Goal: Navigation & Orientation: Find specific page/section

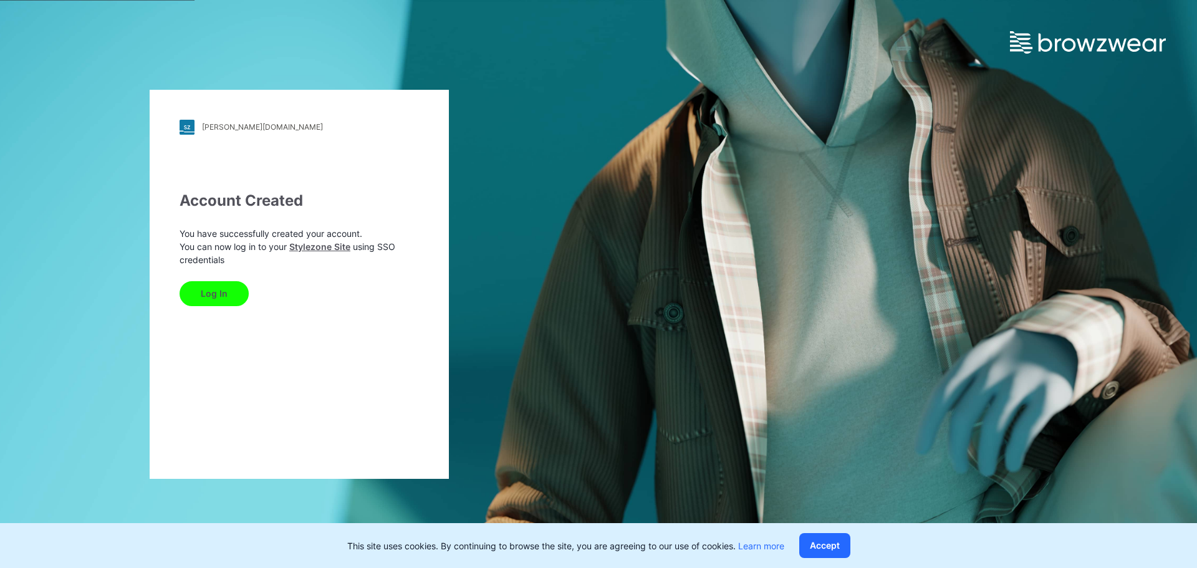
click at [223, 297] on button "Log In" at bounding box center [214, 293] width 69 height 25
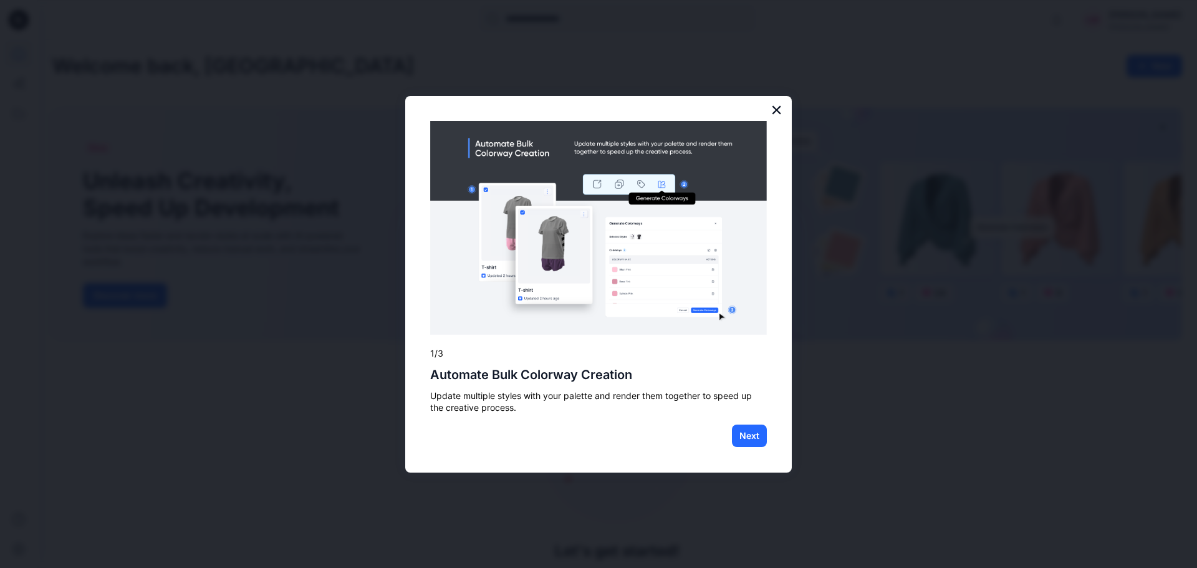
click at [774, 111] on button "×" at bounding box center [777, 110] width 12 height 20
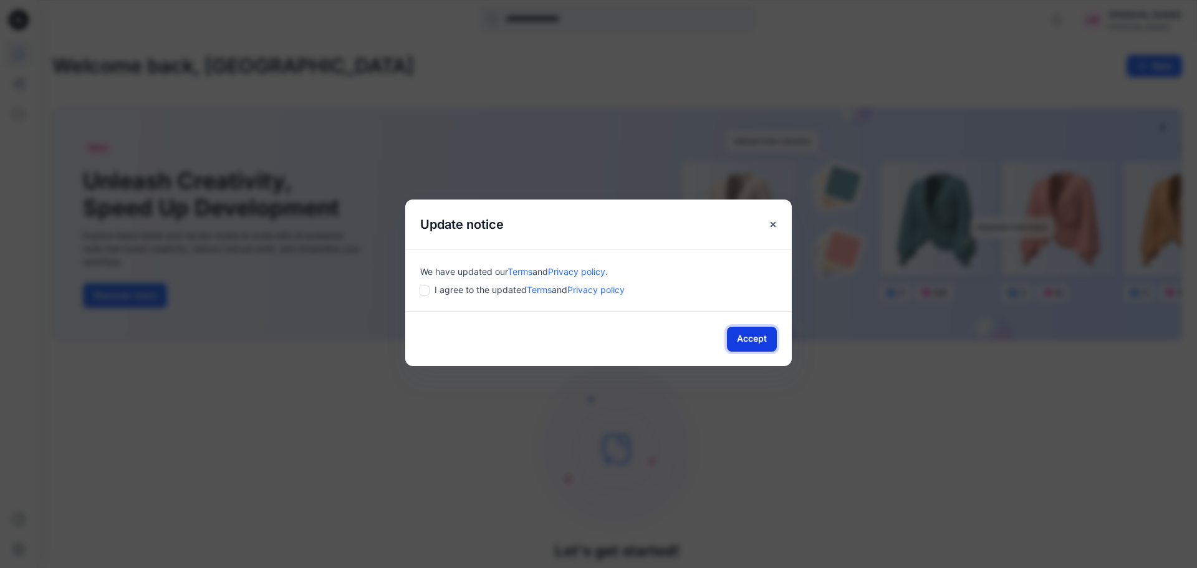
click at [746, 340] on button "Accept" at bounding box center [752, 339] width 50 height 25
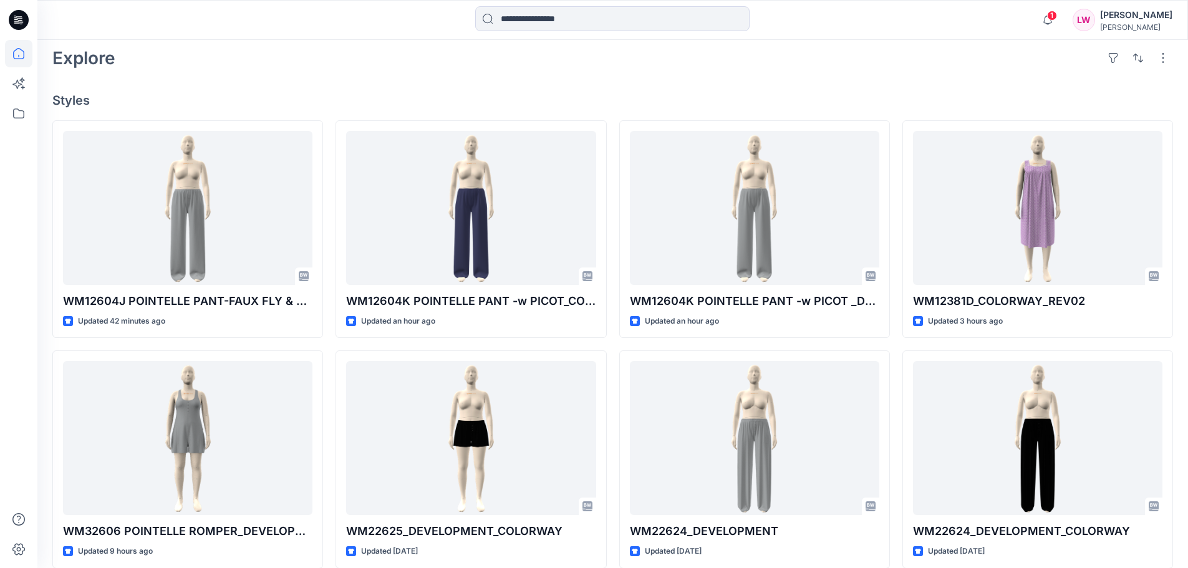
scroll to position [312, 0]
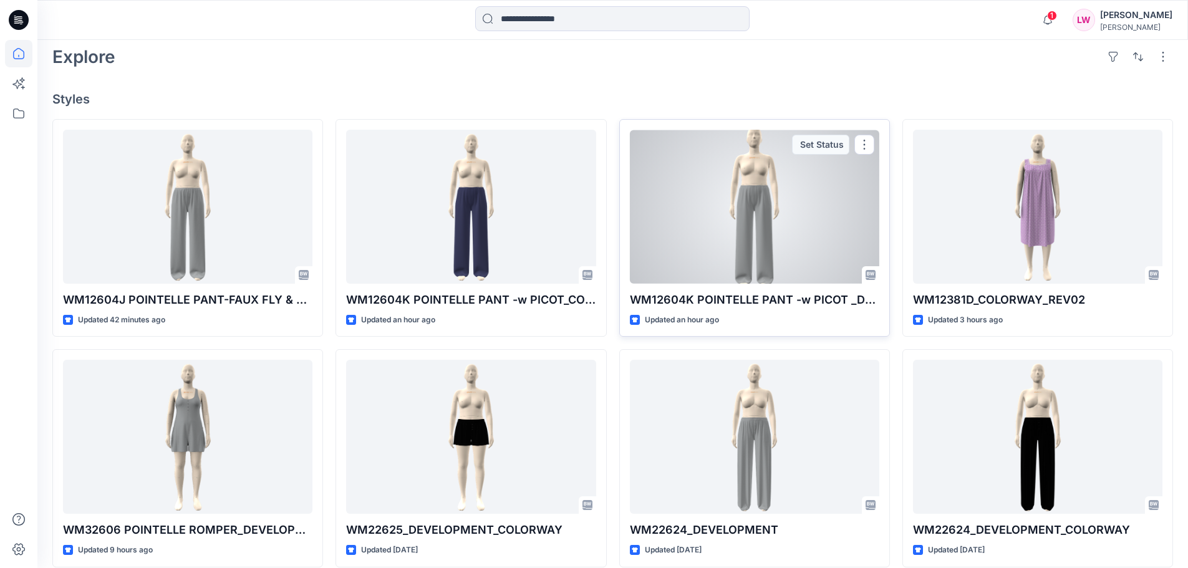
click at [788, 183] on div at bounding box center [754, 207] width 249 height 154
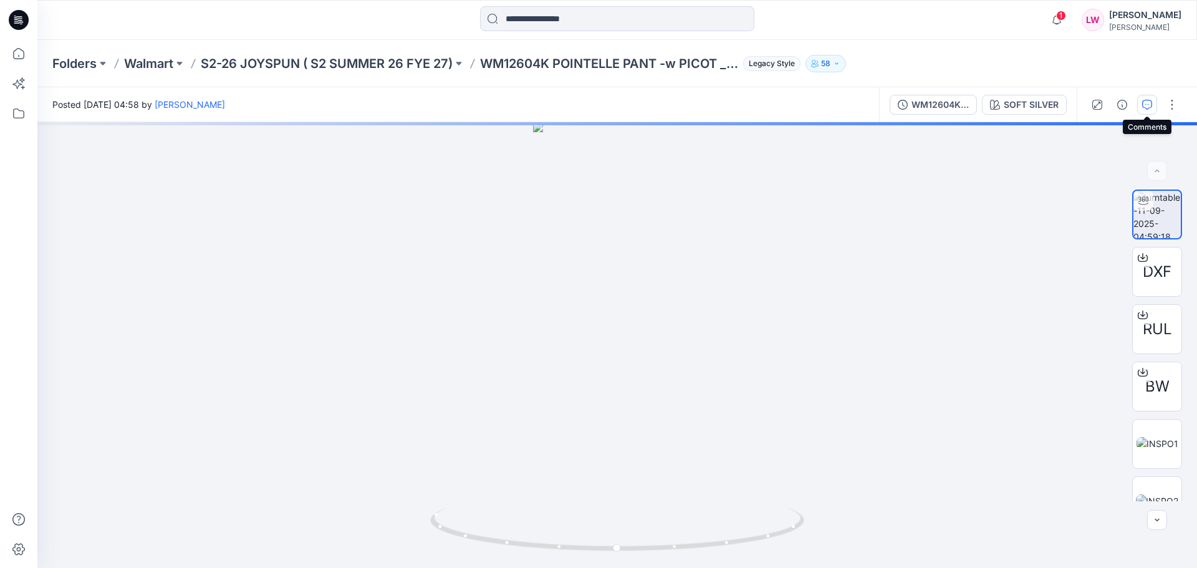
click at [1144, 102] on icon "button" at bounding box center [1147, 105] width 10 height 10
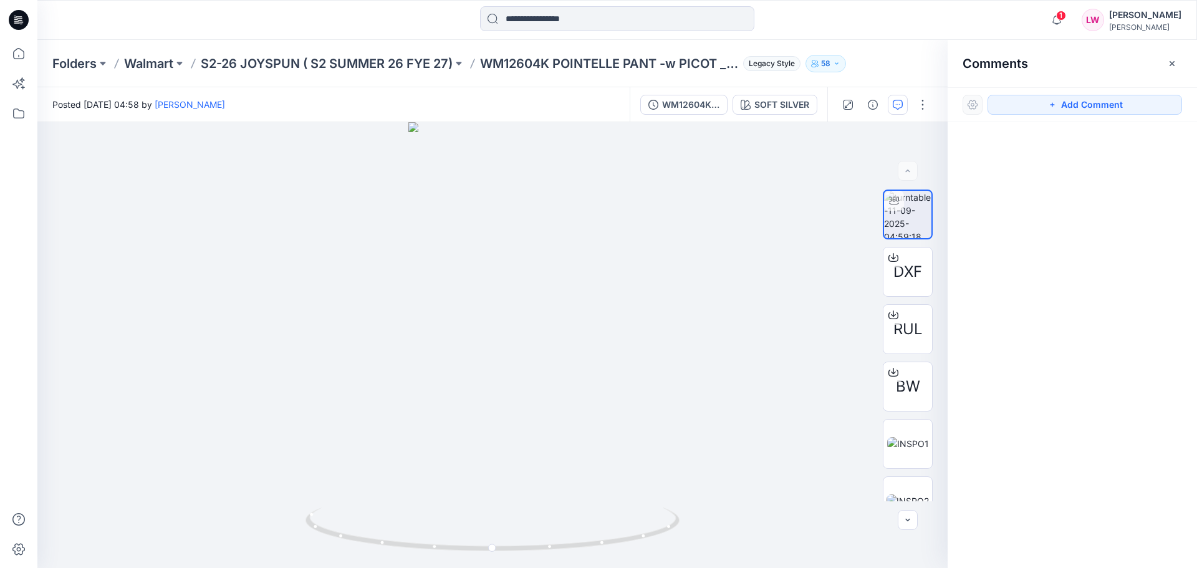
click at [16, 17] on icon at bounding box center [19, 16] width 6 height 1
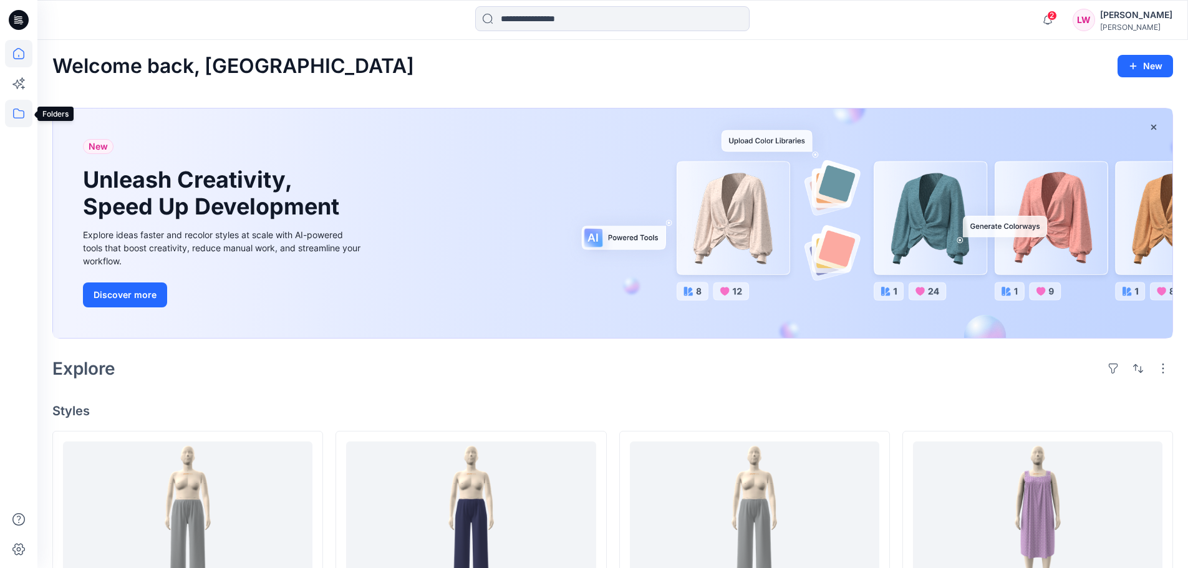
click at [18, 115] on icon at bounding box center [18, 113] width 27 height 27
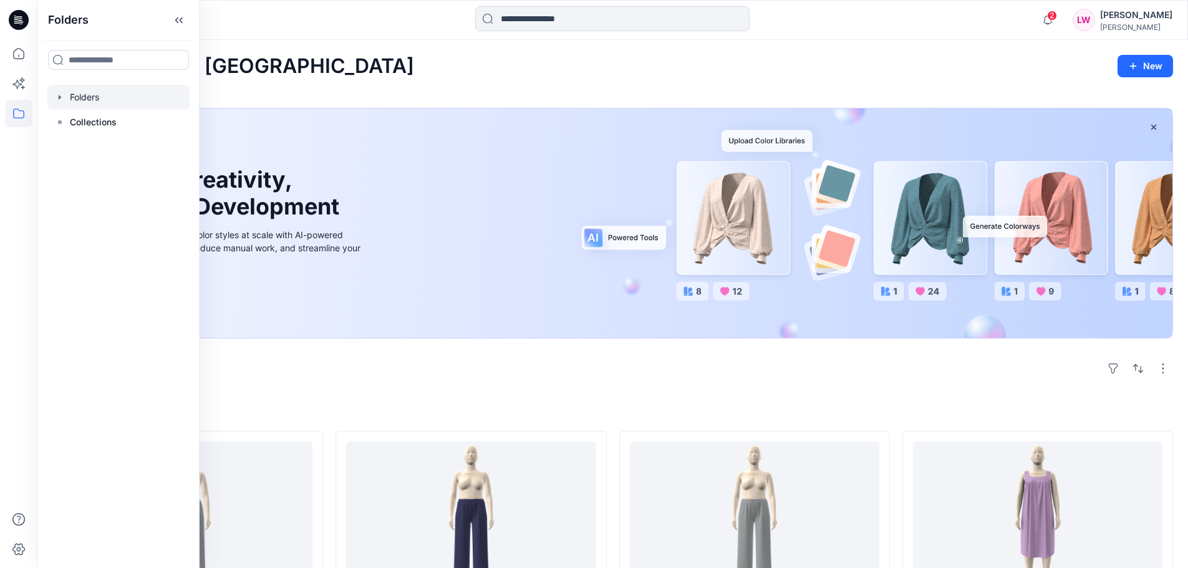
click at [100, 100] on div at bounding box center [118, 97] width 142 height 25
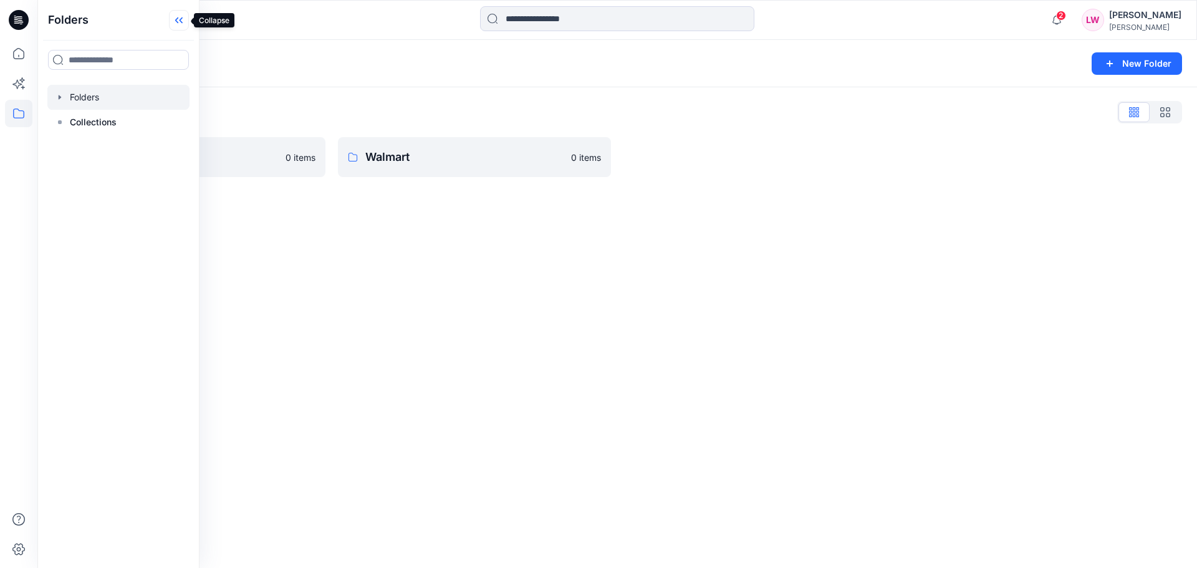
click at [183, 21] on icon at bounding box center [179, 20] width 20 height 21
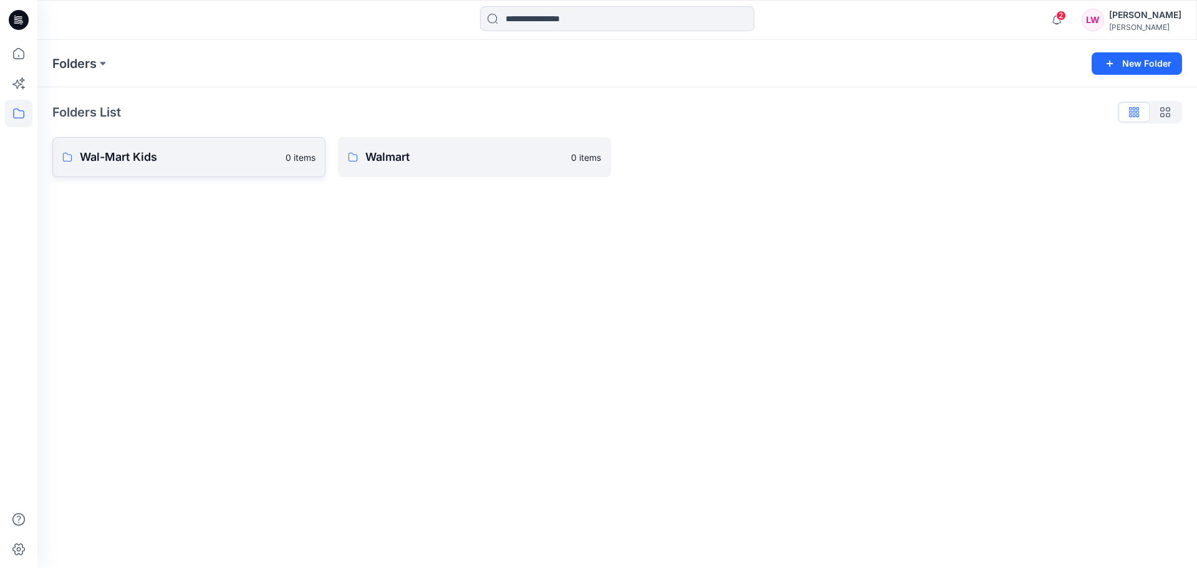
click at [124, 170] on link "Wal-Mart Kids 0 items" at bounding box center [188, 157] width 273 height 40
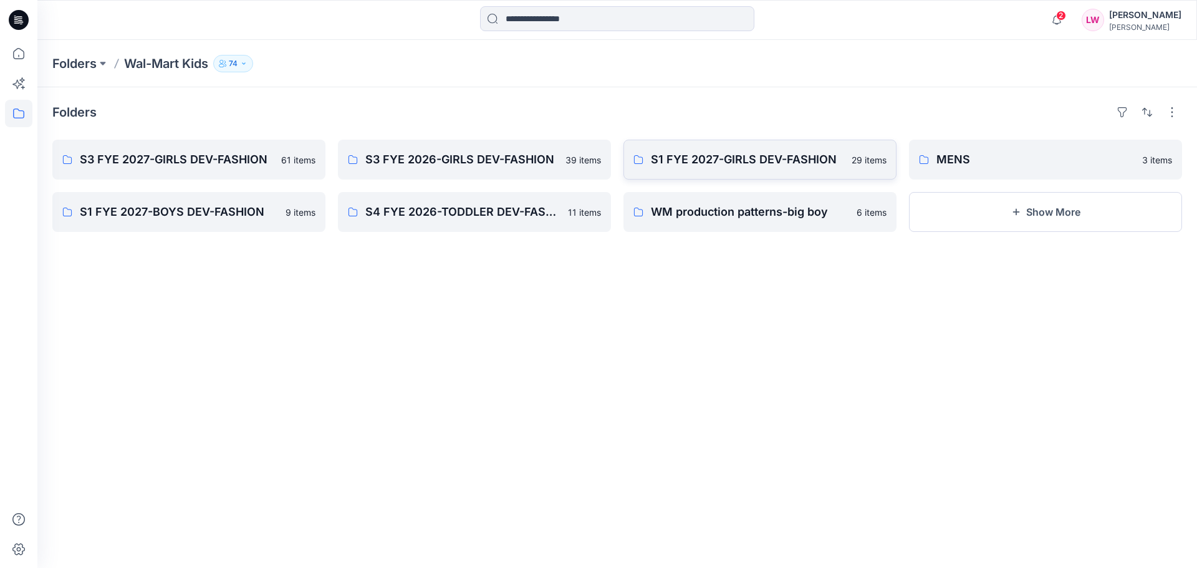
click at [723, 157] on p "S1 FYE 2027-GIRLS DEV-FASHION" at bounding box center [747, 159] width 193 height 17
